Goal: Task Accomplishment & Management: Use online tool/utility

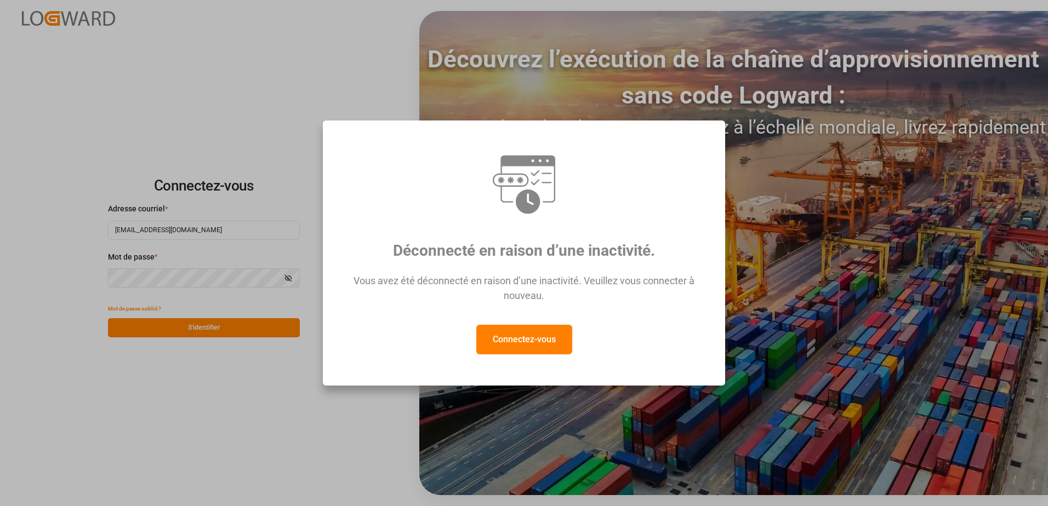
click at [540, 337] on button "Connectez-vous" at bounding box center [524, 340] width 96 height 30
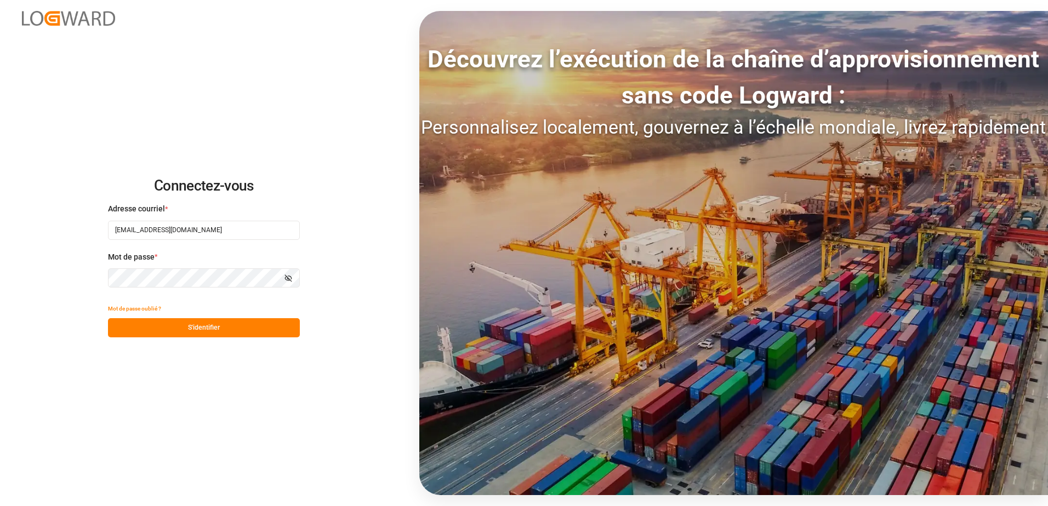
click at [207, 331] on button "S'identifier" at bounding box center [204, 327] width 192 height 19
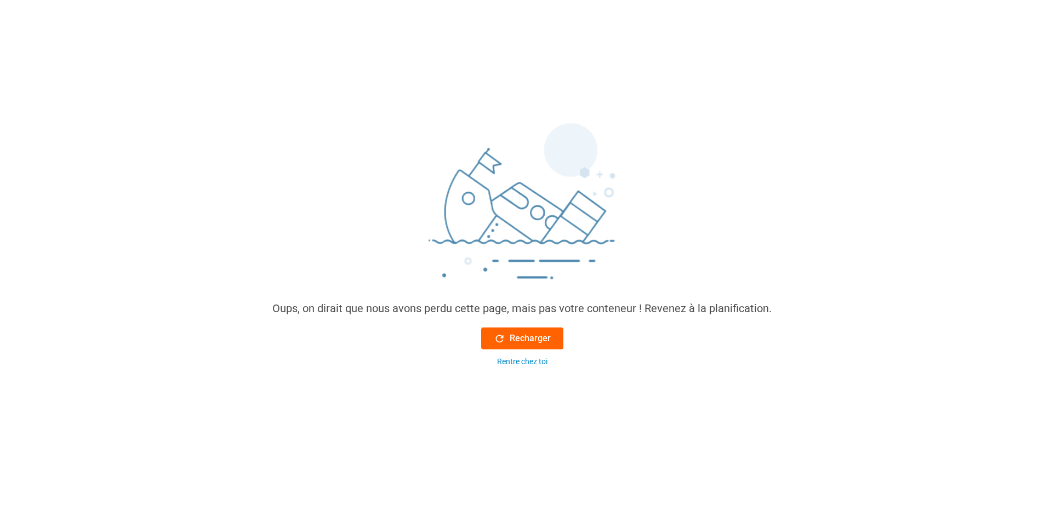
click at [482, 339] on button "Recharger" at bounding box center [522, 339] width 82 height 22
click at [496, 335] on icon at bounding box center [500, 339] width 12 height 12
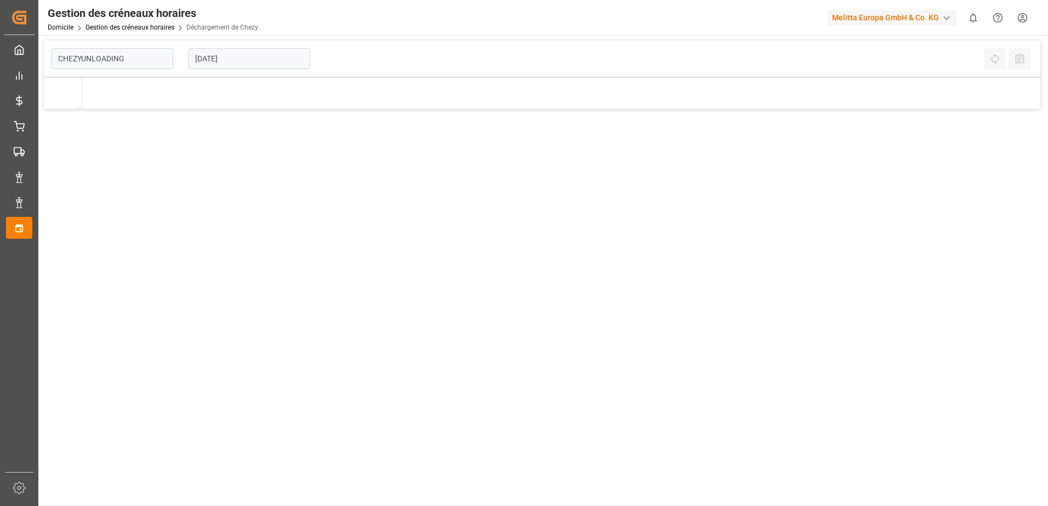
type input "Chezy Unloading"
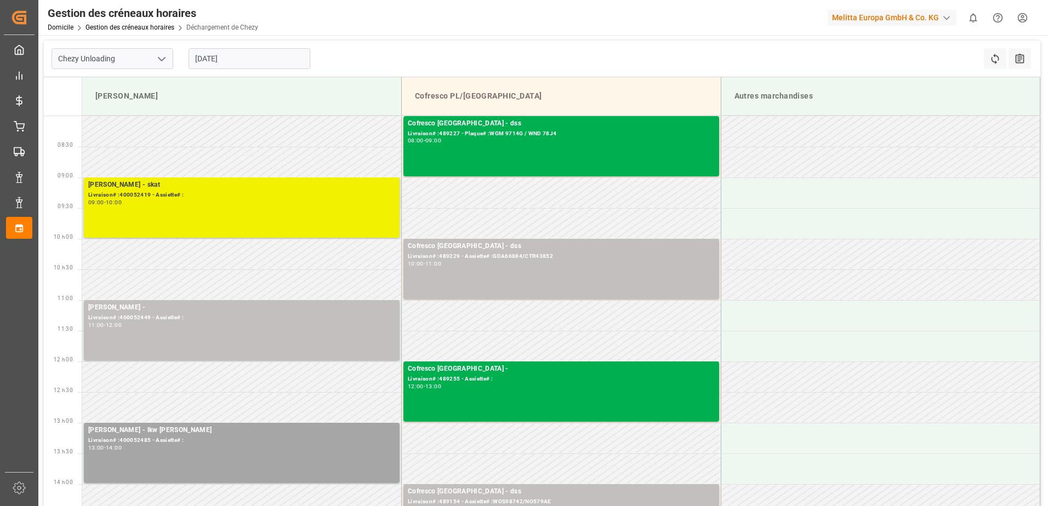
click at [226, 212] on div "[PERSON_NAME] - skat Livraison# :400052419 - Assiette# : 09:00 - 10:00" at bounding box center [241, 208] width 307 height 56
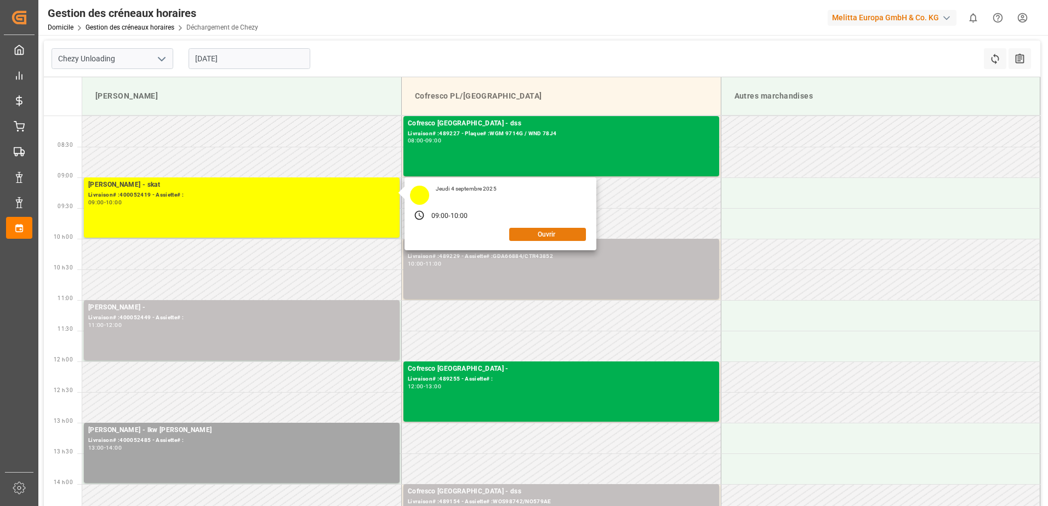
click at [531, 234] on button "Ouvrir" at bounding box center [547, 234] width 77 height 13
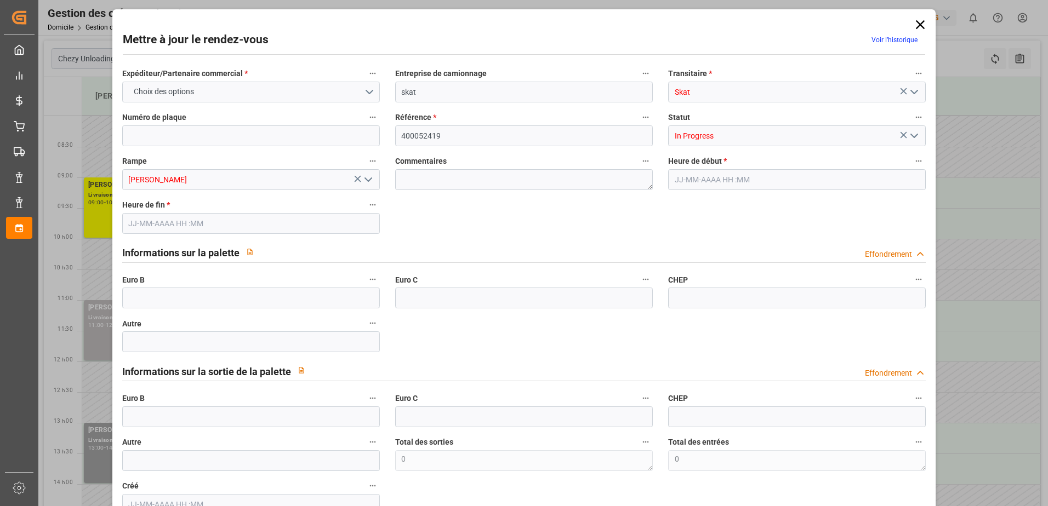
type input "[DATE] 09:00"
type input "[DATE] 10:00"
type input "[DATE] 09:50"
click at [913, 135] on polyline "Ouvrir le menu" at bounding box center [914, 135] width 7 height 3
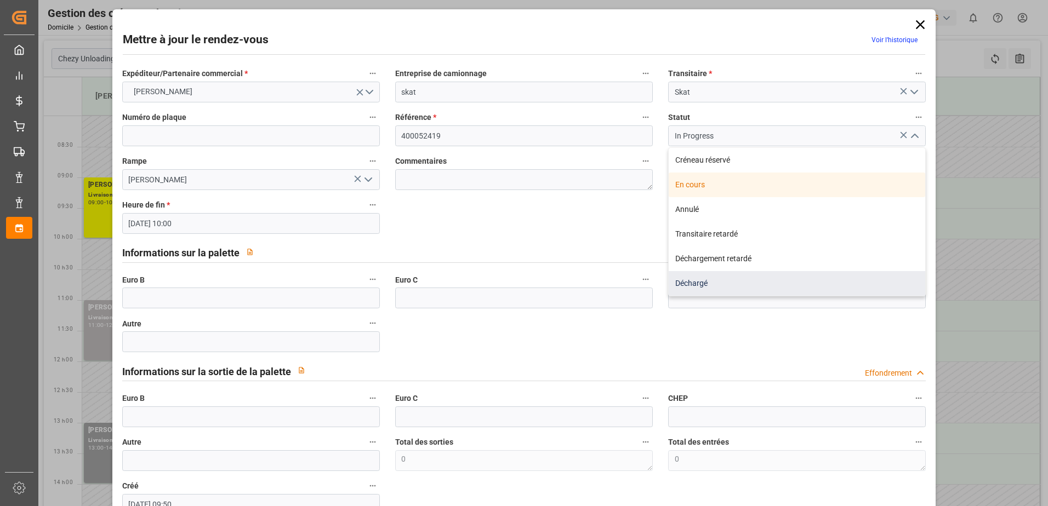
click at [692, 283] on div "Déchargé" at bounding box center [797, 283] width 257 height 25
type input "Unloaded"
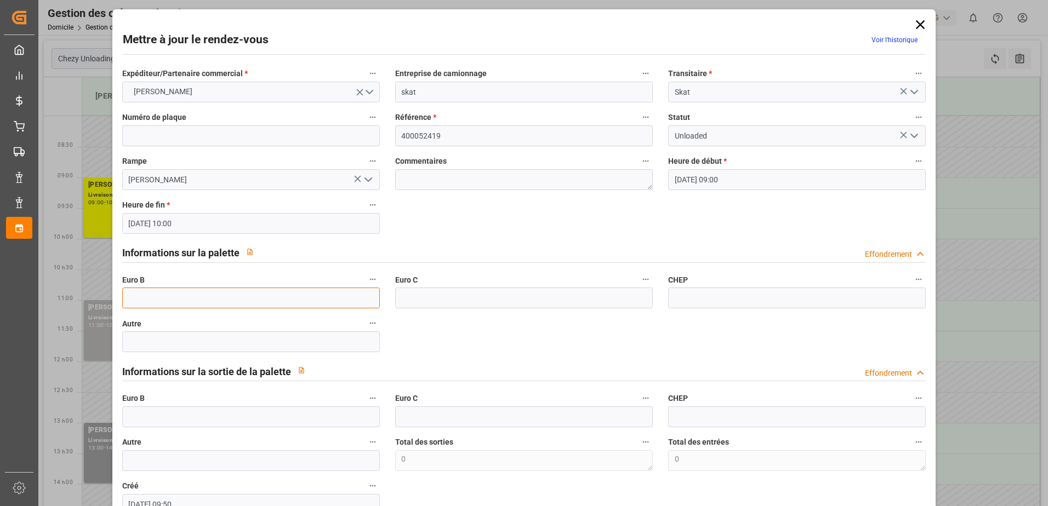
click at [163, 301] on input "text" at bounding box center [251, 298] width 258 height 21
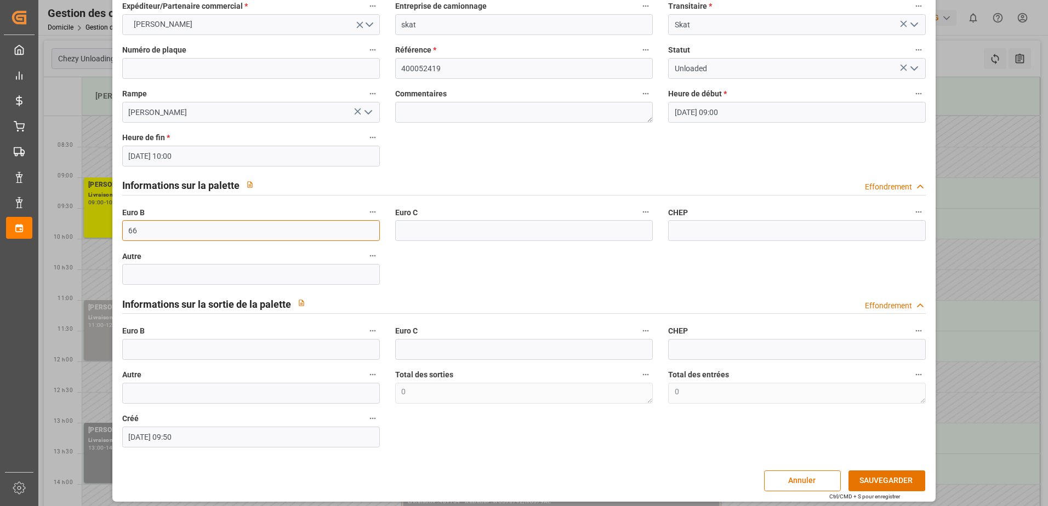
scroll to position [72, 0]
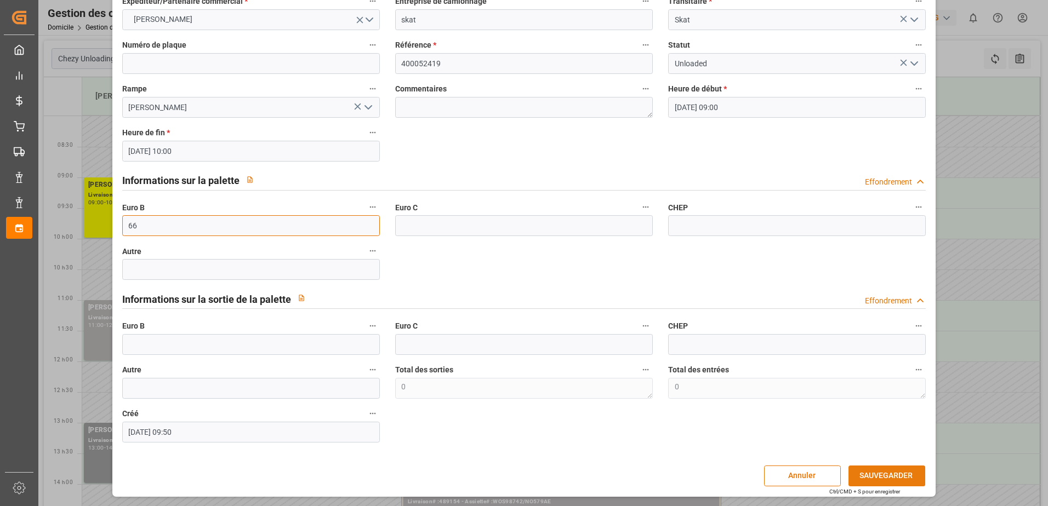
type input "66"
click at [862, 474] on button "SAUVEGARDER" at bounding box center [887, 476] width 77 height 21
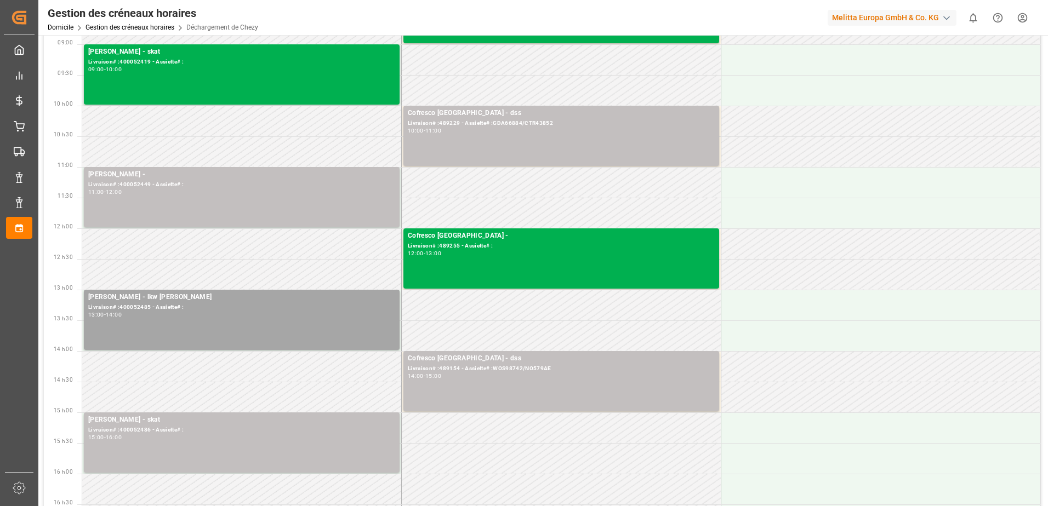
scroll to position [164, 0]
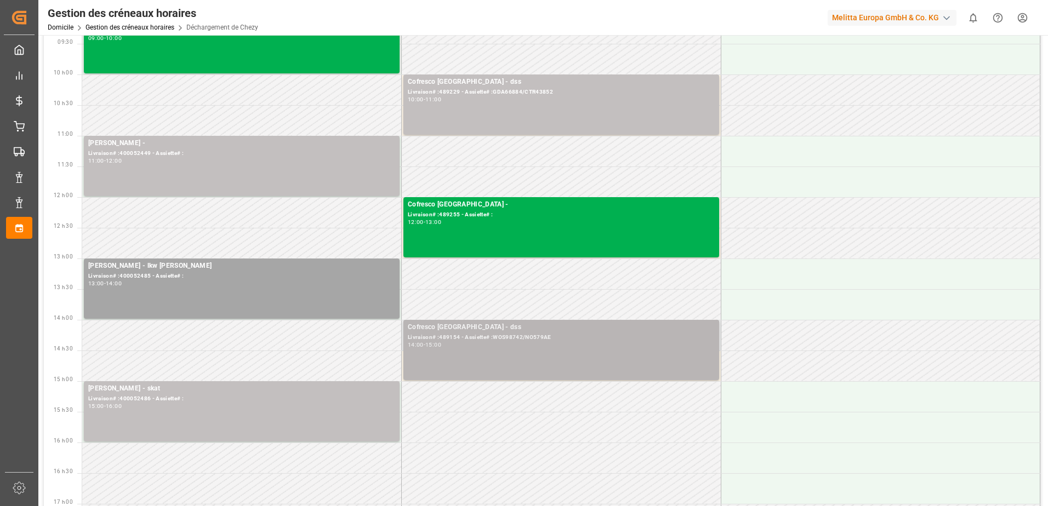
click at [587, 346] on div "14:00 - 15:00" at bounding box center [561, 346] width 307 height 6
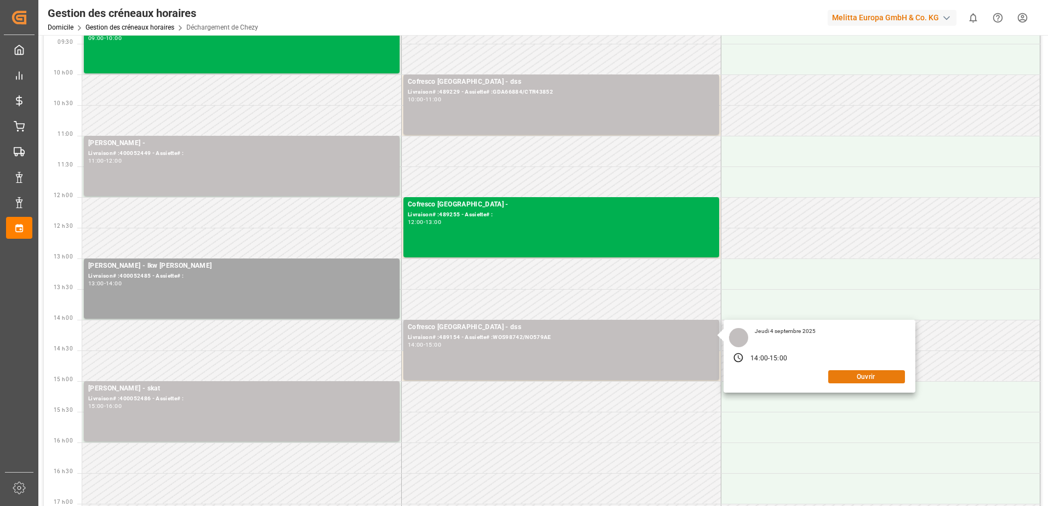
click at [856, 377] on button "Ouvrir" at bounding box center [866, 377] width 77 height 13
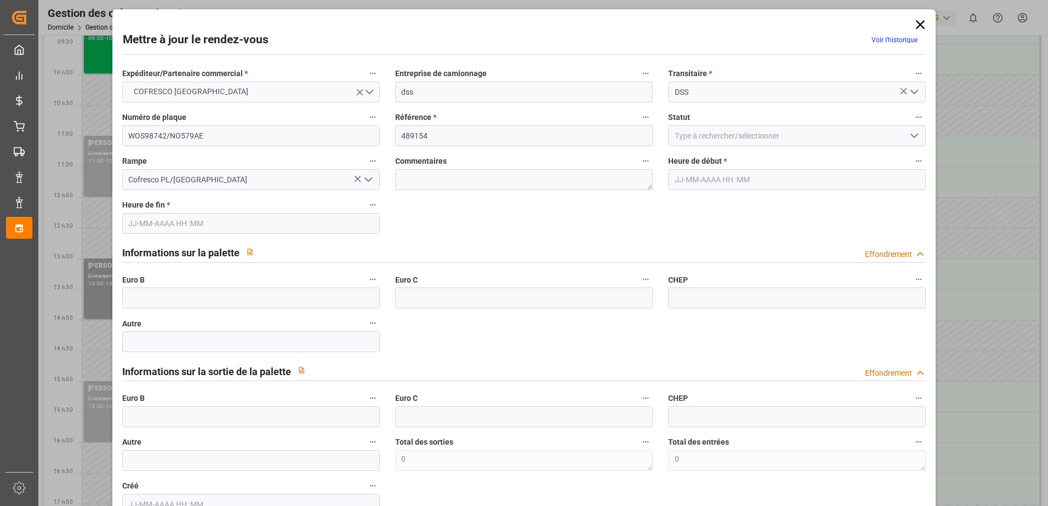
type input "[DATE] 14:00"
type input "[DATE] 15:00"
type input "[DATE] 13:10"
click at [913, 134] on icon "Ouvrir le menu" at bounding box center [914, 135] width 13 height 13
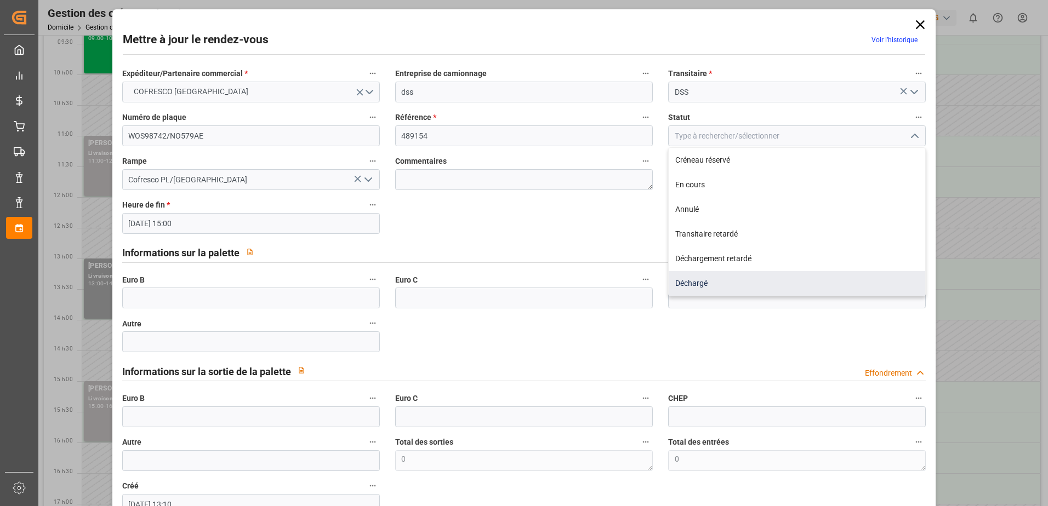
click at [691, 282] on div "Déchargé" at bounding box center [797, 283] width 257 height 25
type input "Unloaded"
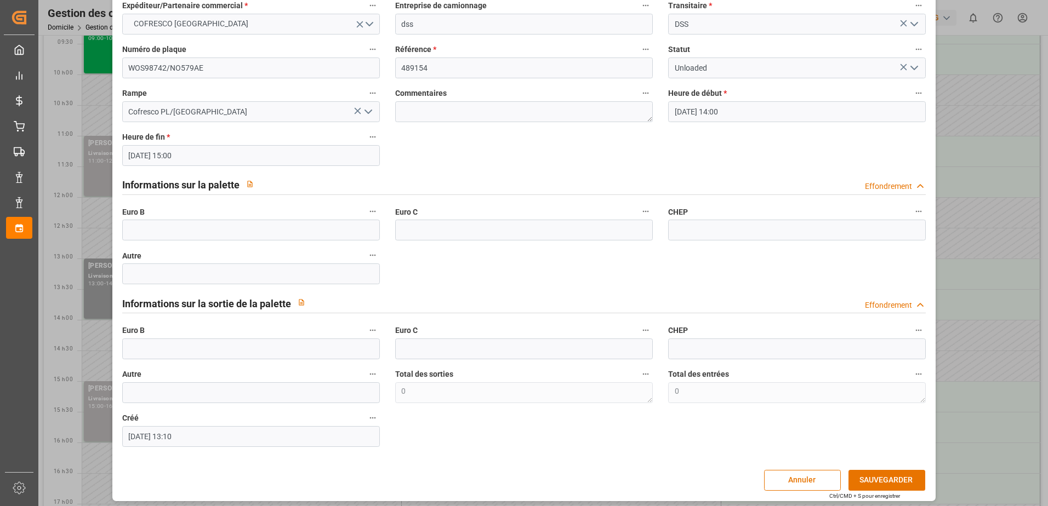
scroll to position [72, 0]
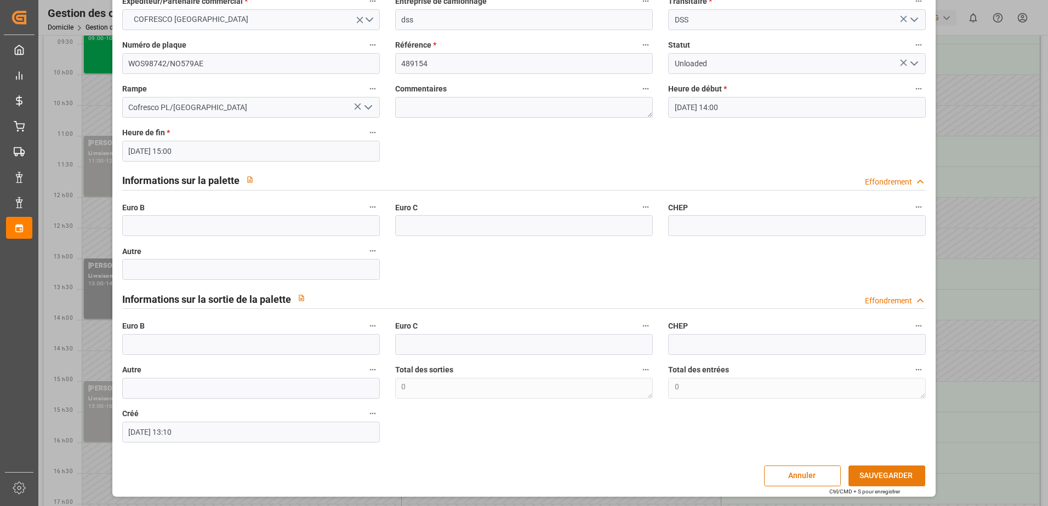
click at [874, 470] on button "SAUVEGARDER" at bounding box center [887, 476] width 77 height 21
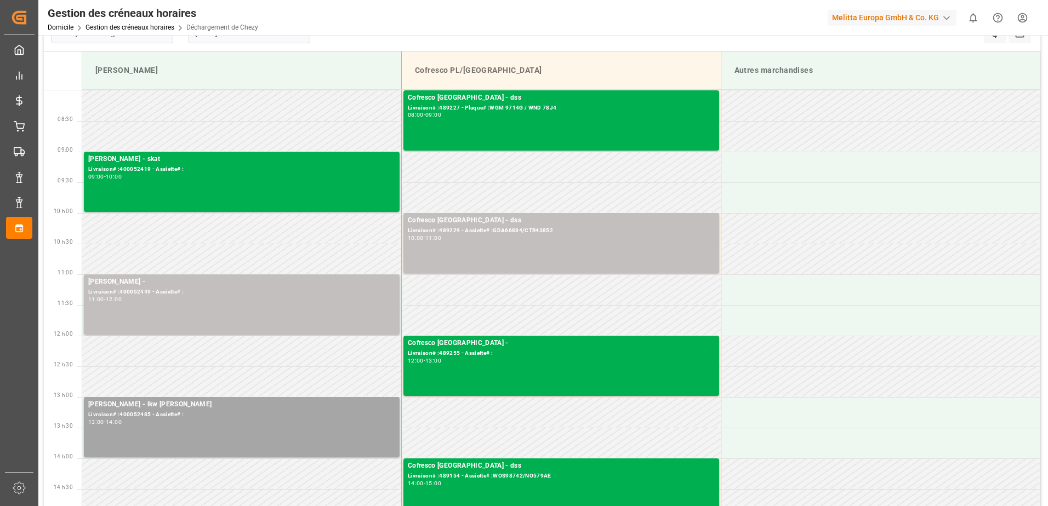
scroll to position [0, 0]
